Goal: Information Seeking & Learning: Learn about a topic

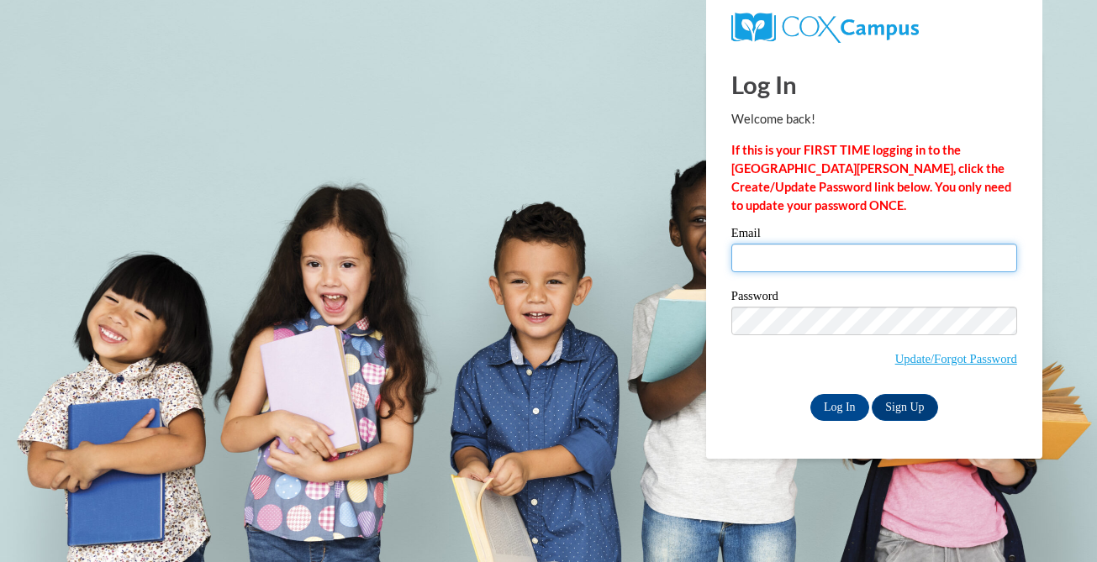
click at [842, 260] on input "Email" at bounding box center [874, 258] width 286 height 29
type input "jodilutzke@sasd.net"
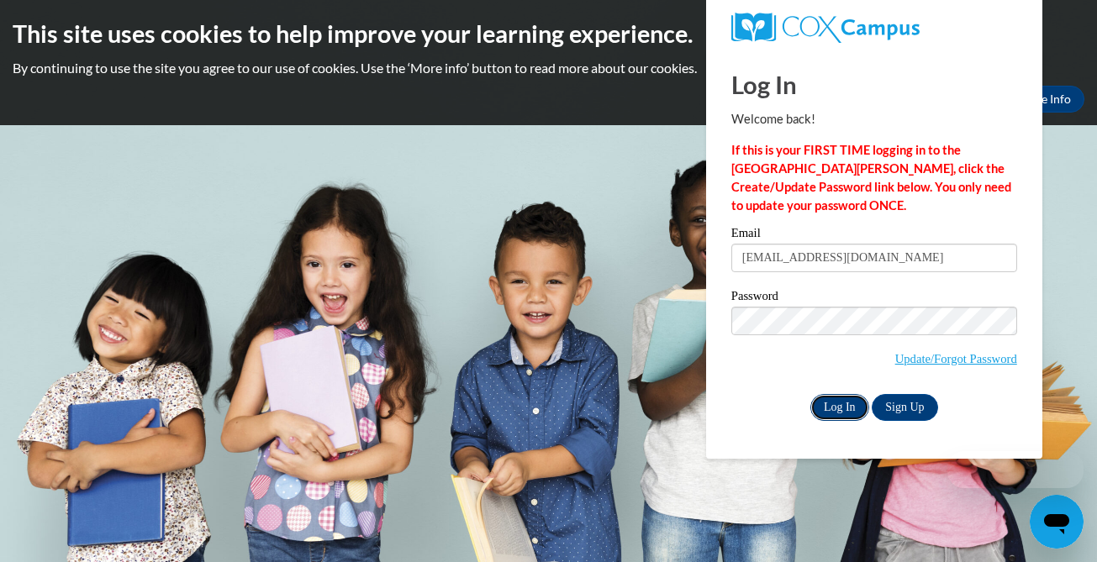
click at [836, 406] on input "Log In" at bounding box center [839, 407] width 59 height 27
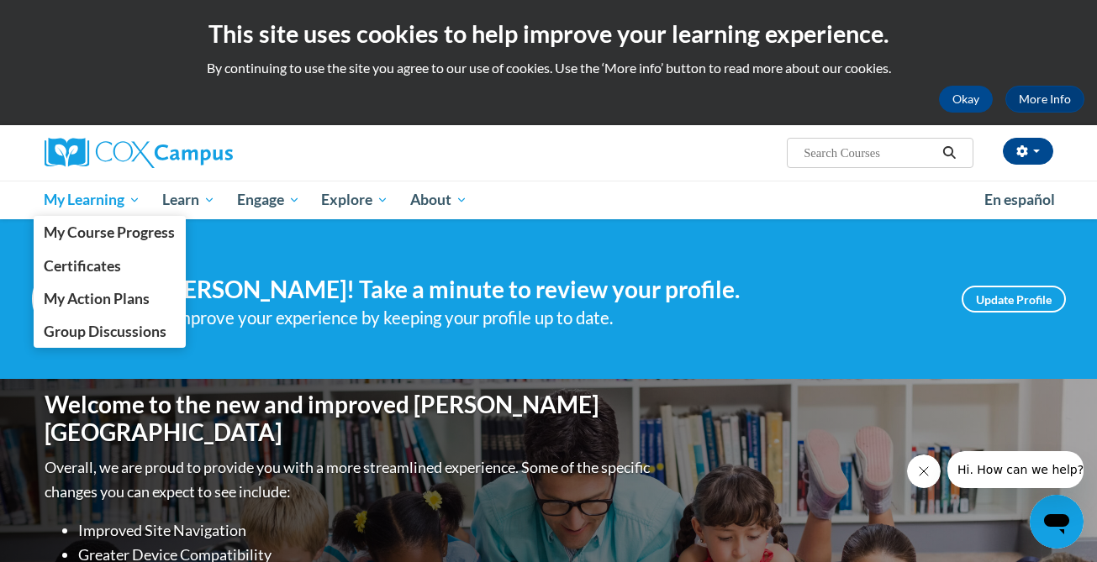
click at [98, 199] on span "My Learning" at bounding box center [92, 200] width 97 height 20
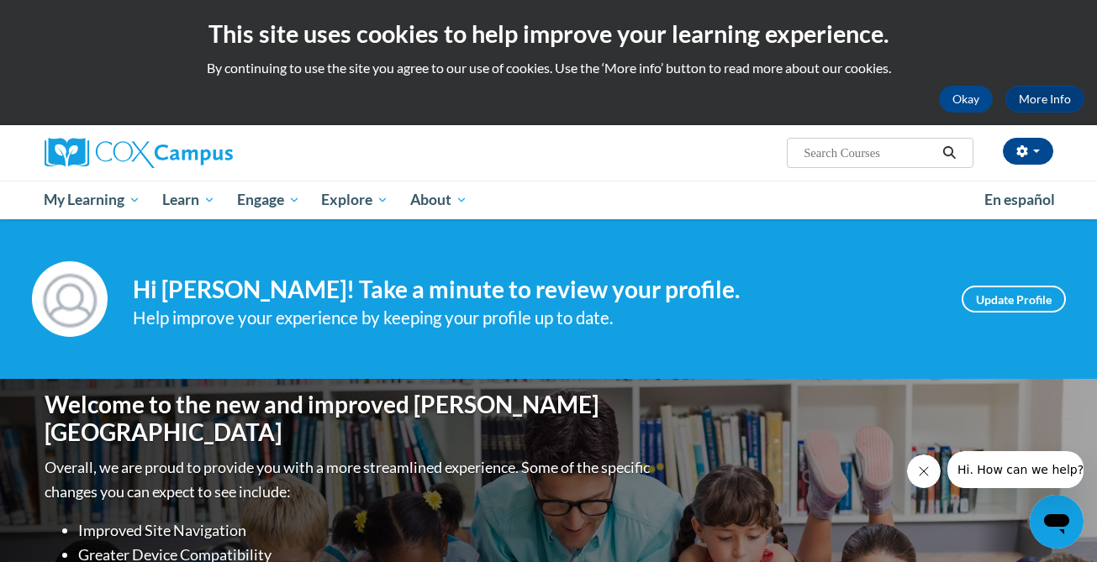
click at [435, 282] on h4 "Hi [PERSON_NAME]! Take a minute to review your profile." at bounding box center [535, 290] width 804 height 29
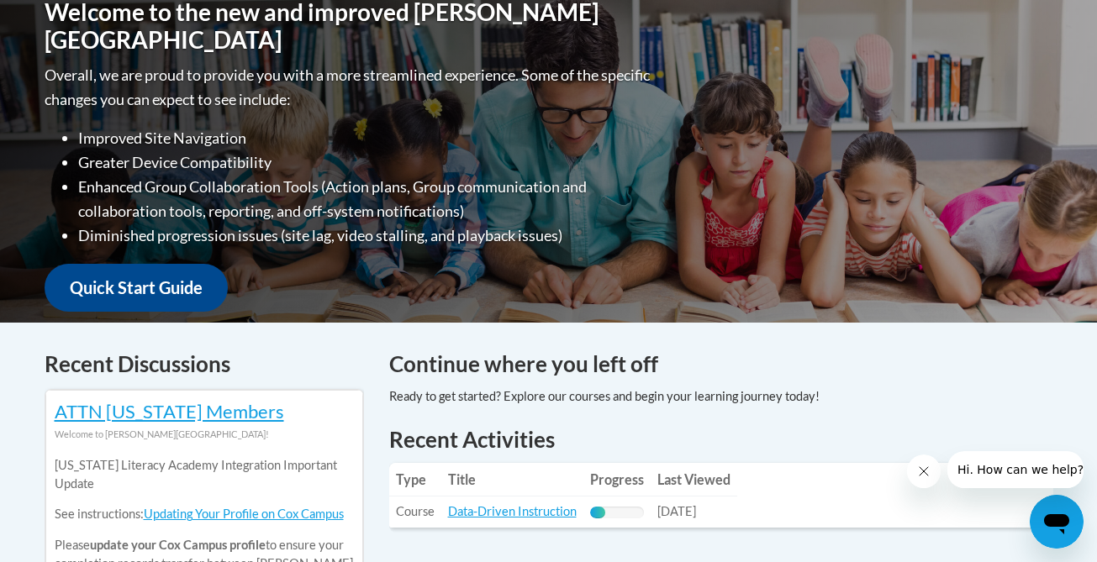
scroll to position [389, 0]
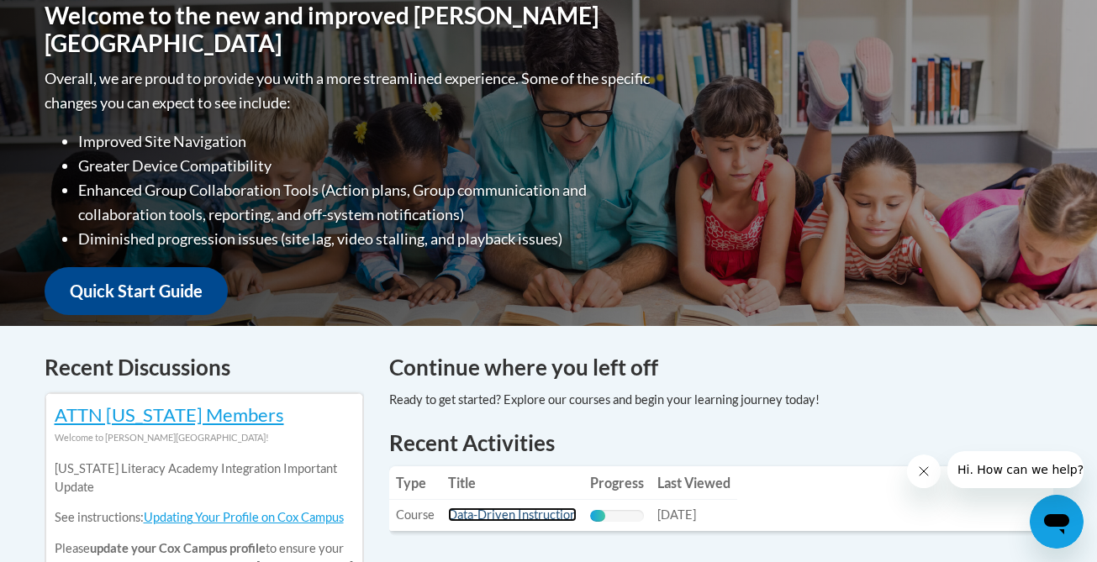
click at [537, 516] on link "Data-Driven Instruction" at bounding box center [512, 515] width 129 height 14
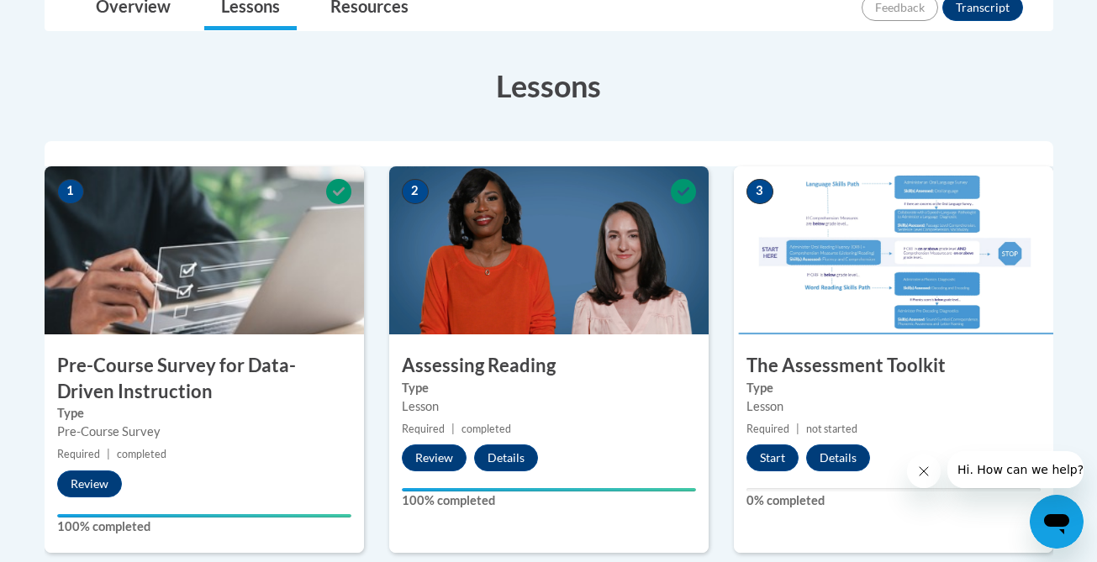
scroll to position [425, 0]
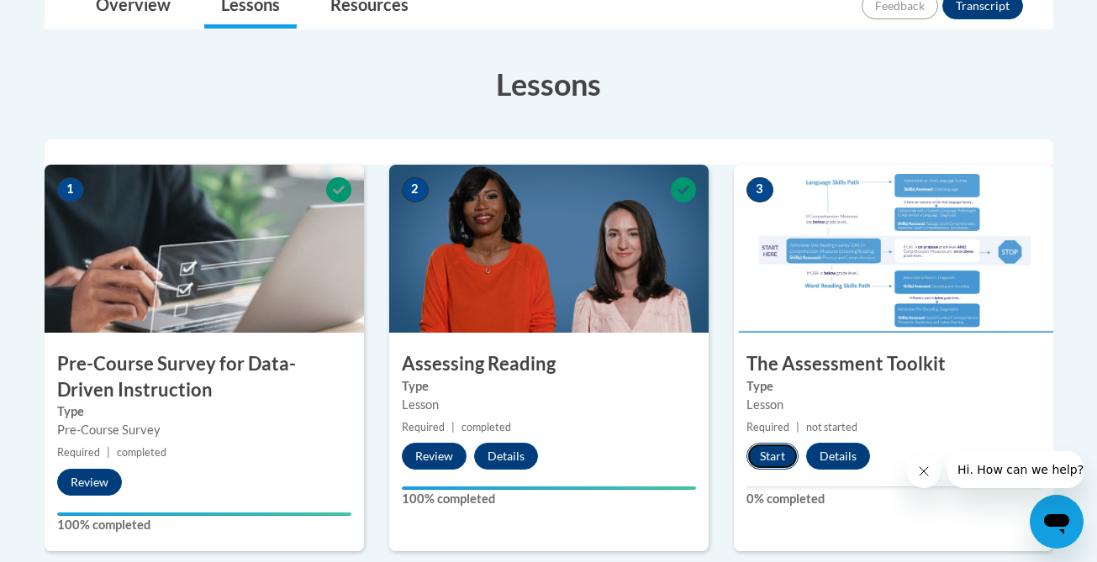
click at [773, 457] on button "Start" at bounding box center [773, 456] width 52 height 27
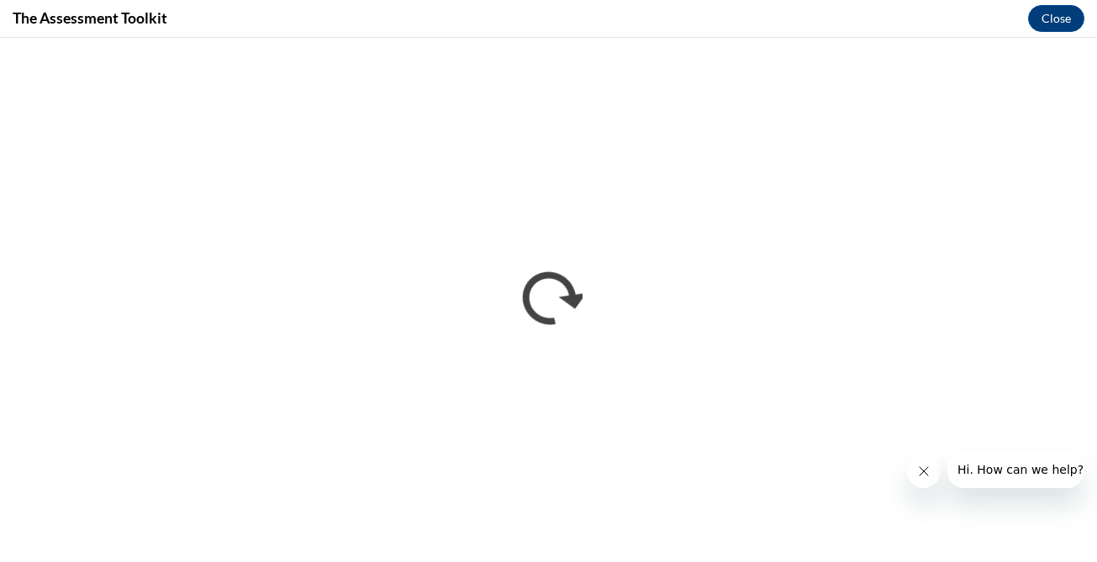
scroll to position [0, 0]
click at [920, 476] on icon "Close message from company" at bounding box center [923, 471] width 13 height 13
